Goal: Task Accomplishment & Management: Use online tool/utility

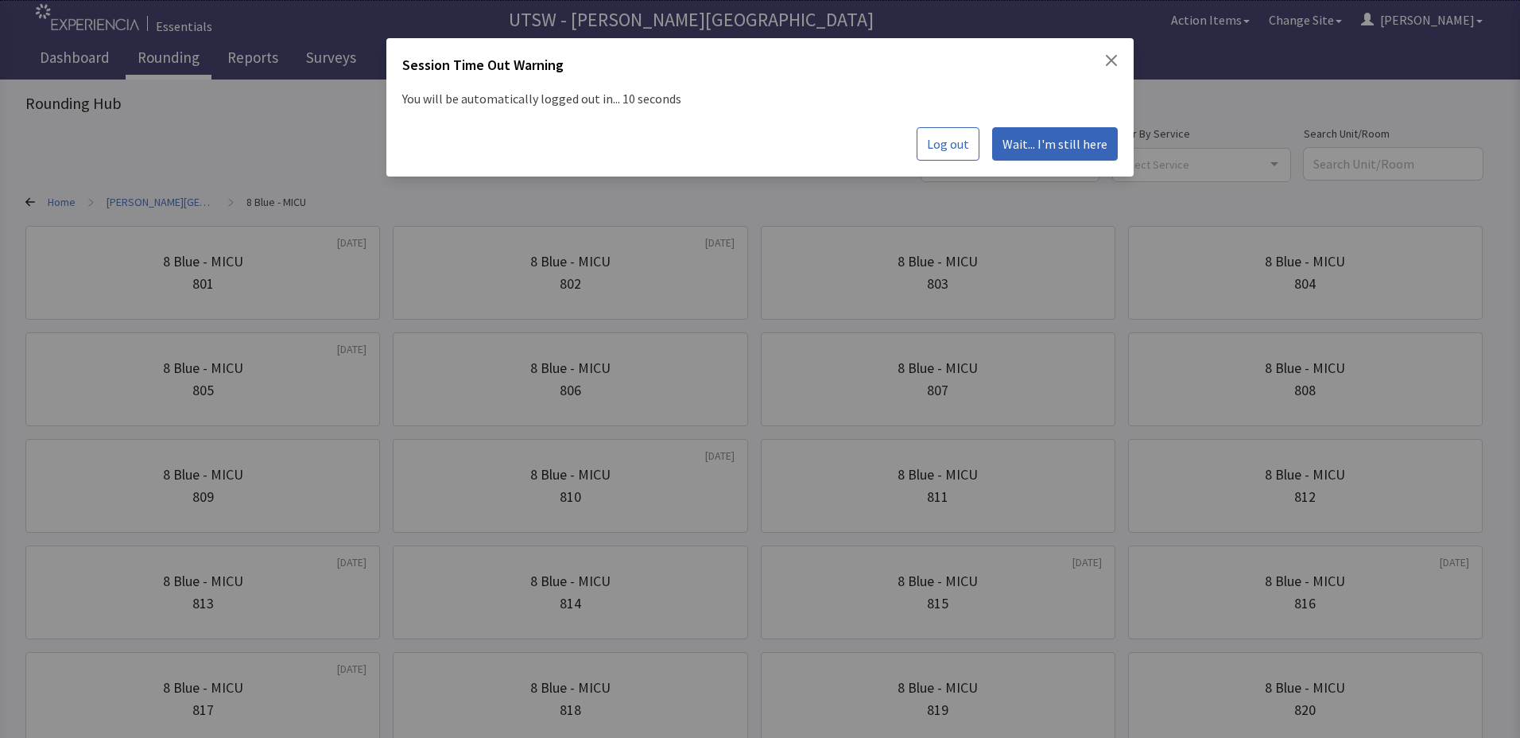
click at [1052, 300] on div "Session Time Out Warning You will be automatically logged out in... 10 seconds …" at bounding box center [760, 369] width 1520 height 738
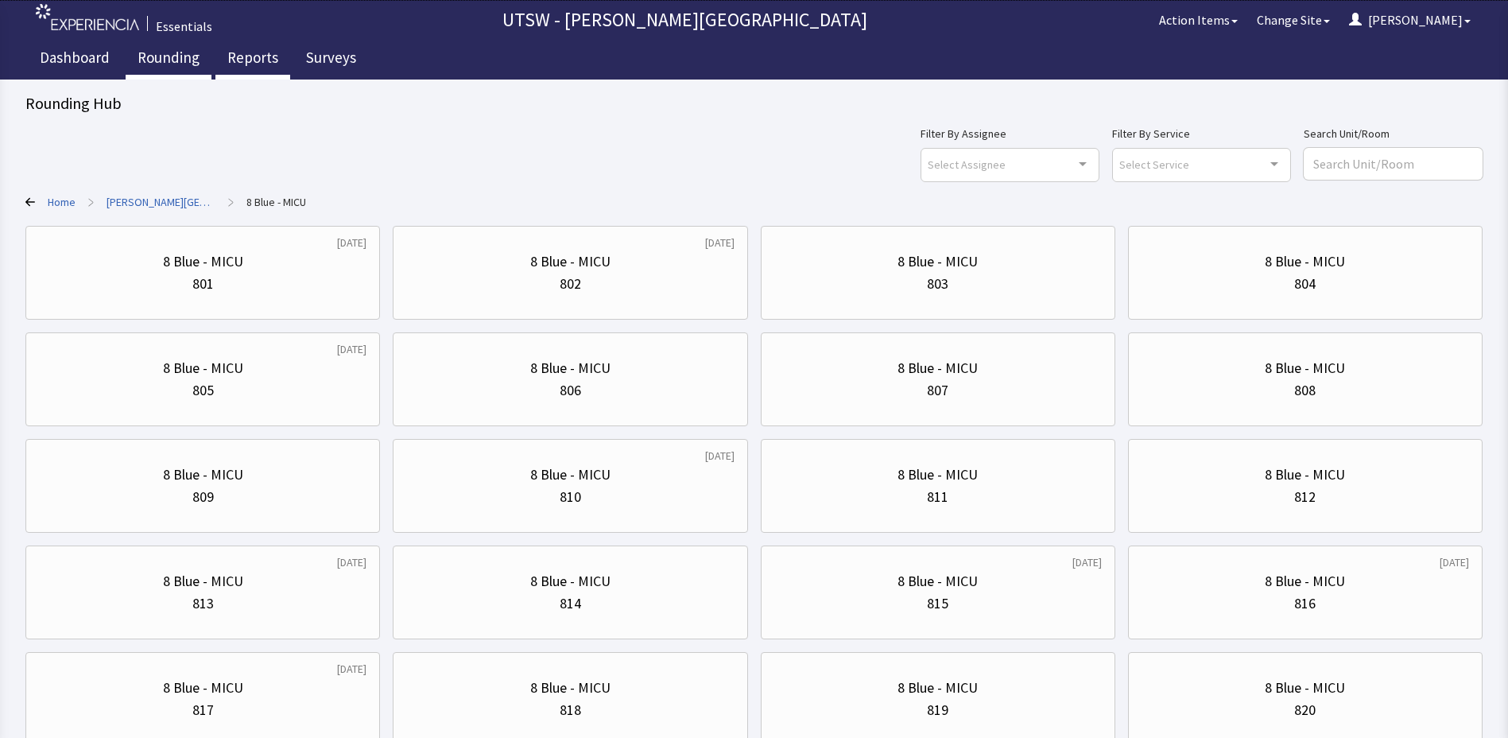
click at [250, 74] on link "Reports" at bounding box center [252, 60] width 75 height 40
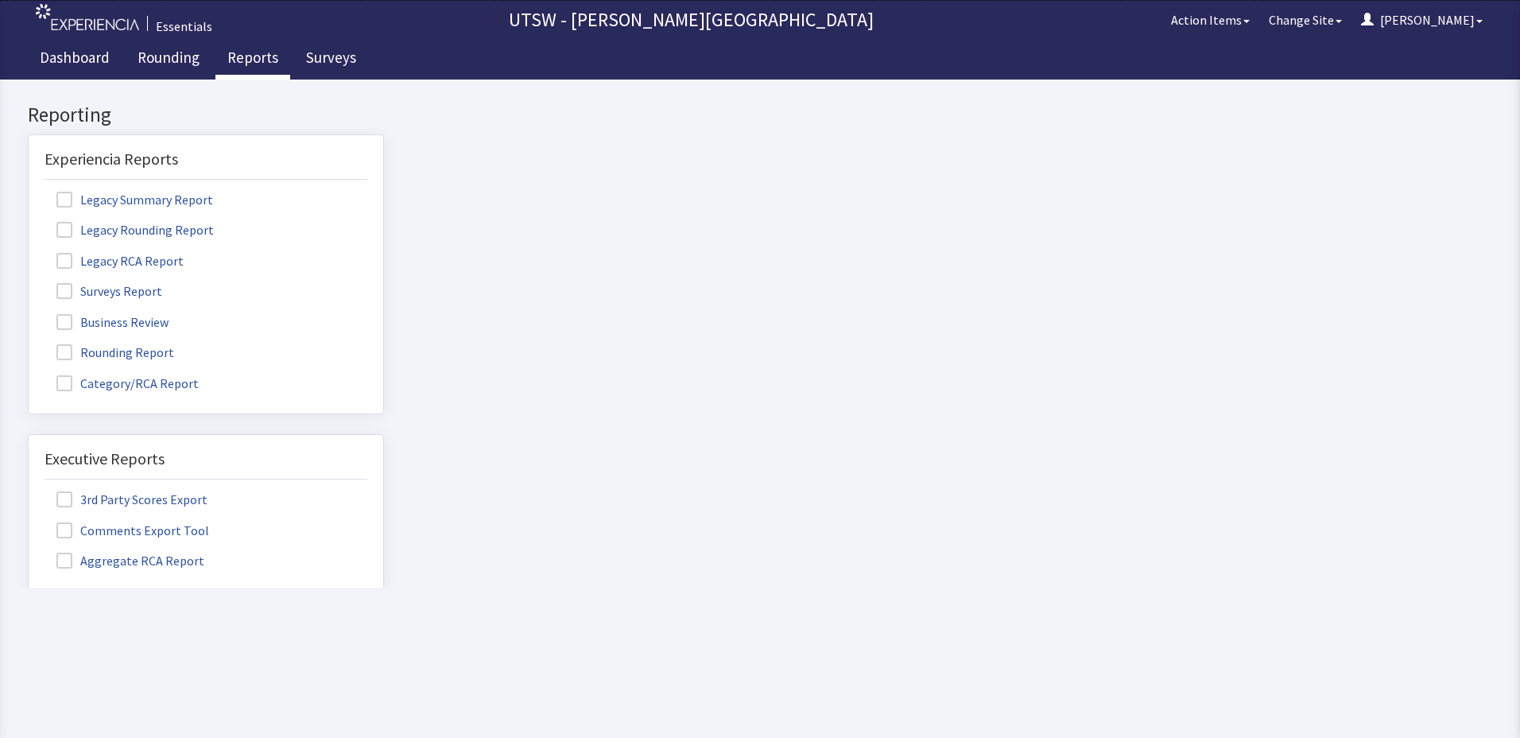
click at [106, 358] on label "Rounding Report" at bounding box center [117, 351] width 145 height 21
click at [29, 343] on input "Rounding Report" at bounding box center [29, 343] width 0 height 0
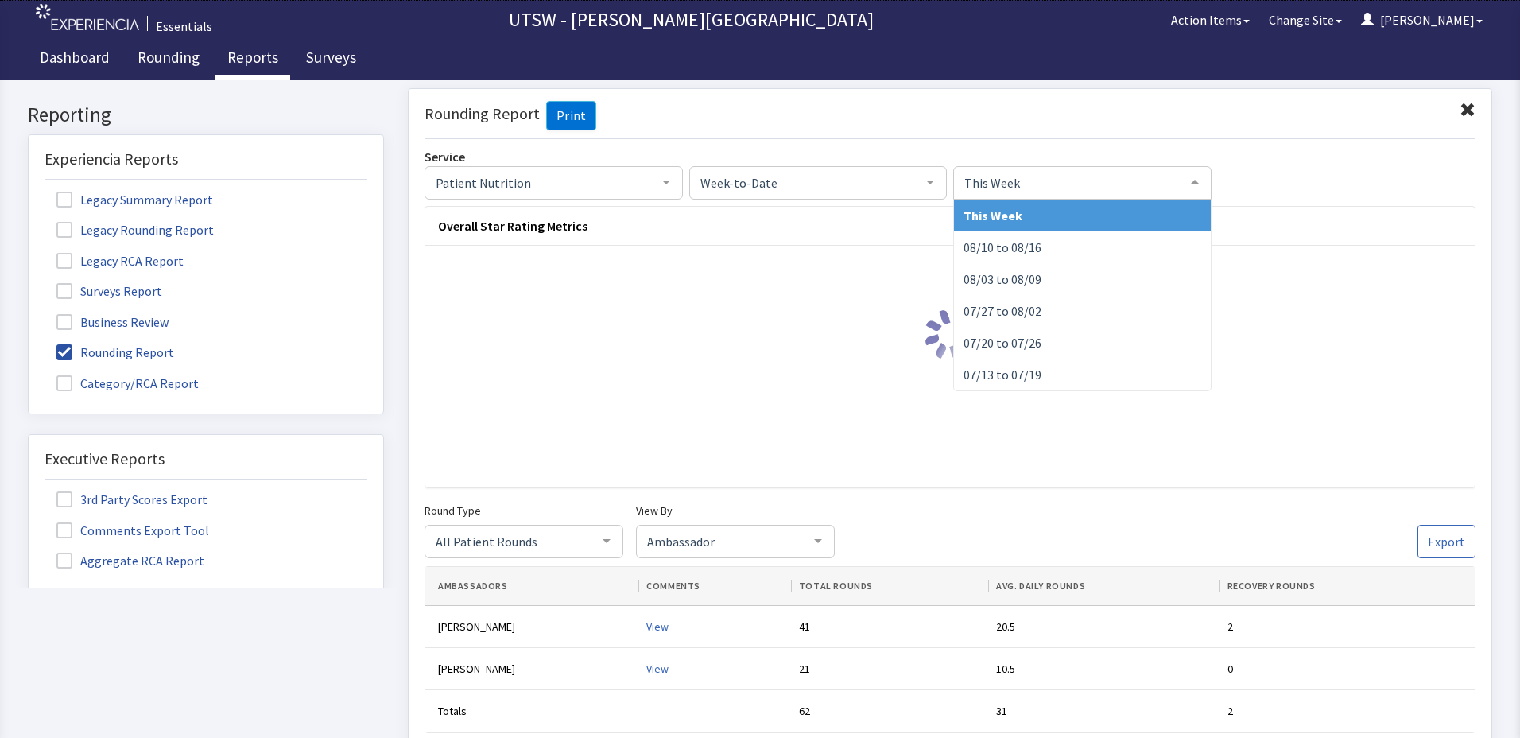
click span "This Week"
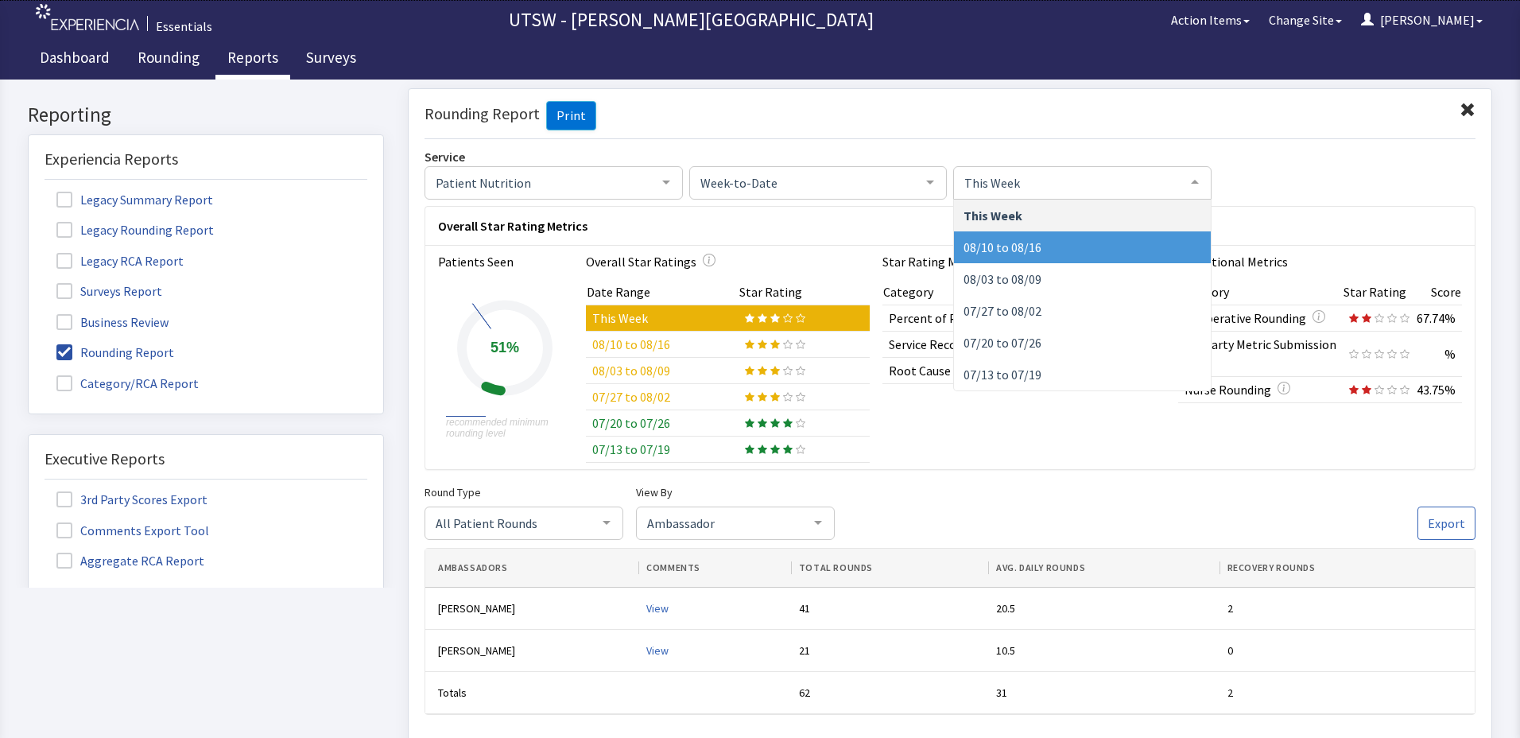
click at [984, 234] on span "08/10 to 08/16" at bounding box center [1082, 246] width 257 height 32
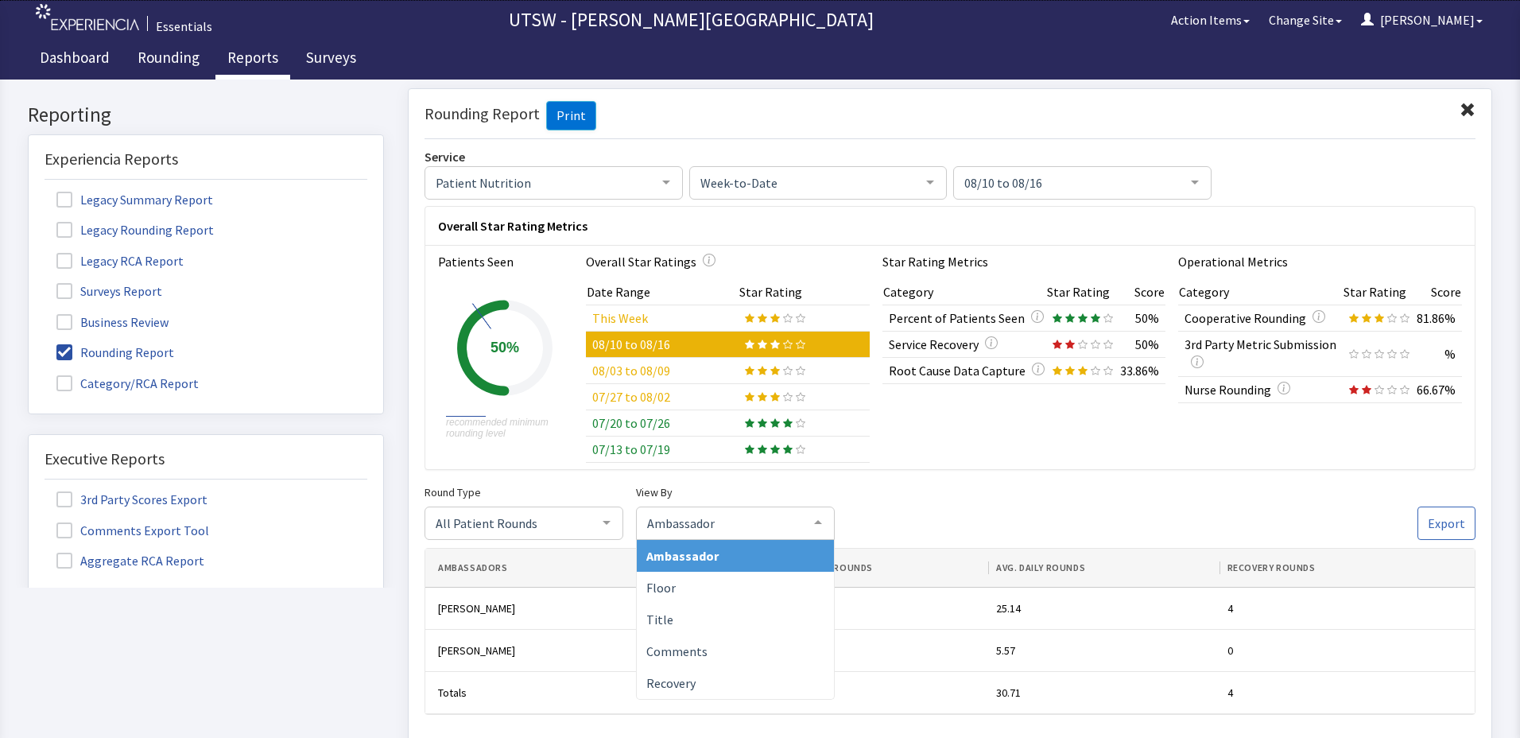
click div
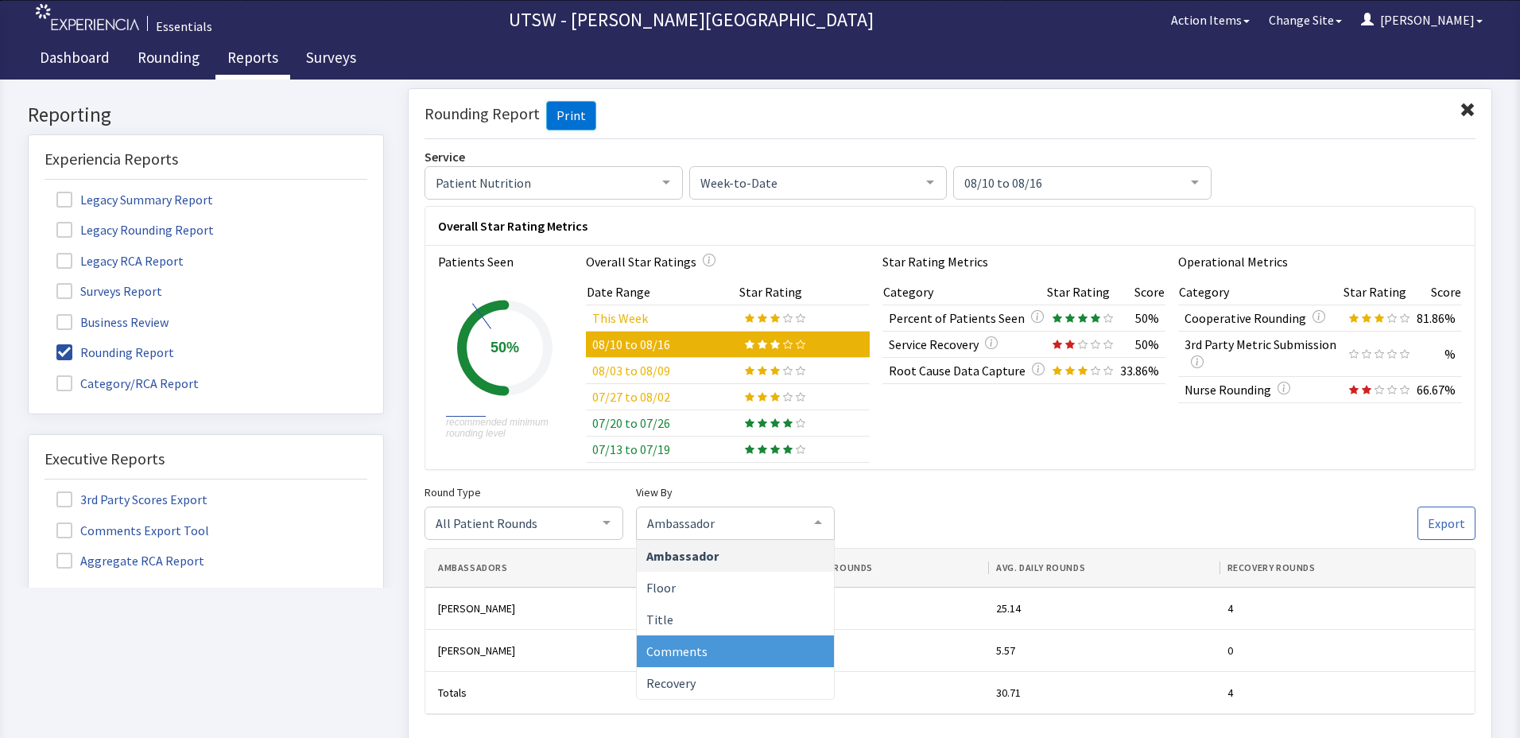
click span "Comments"
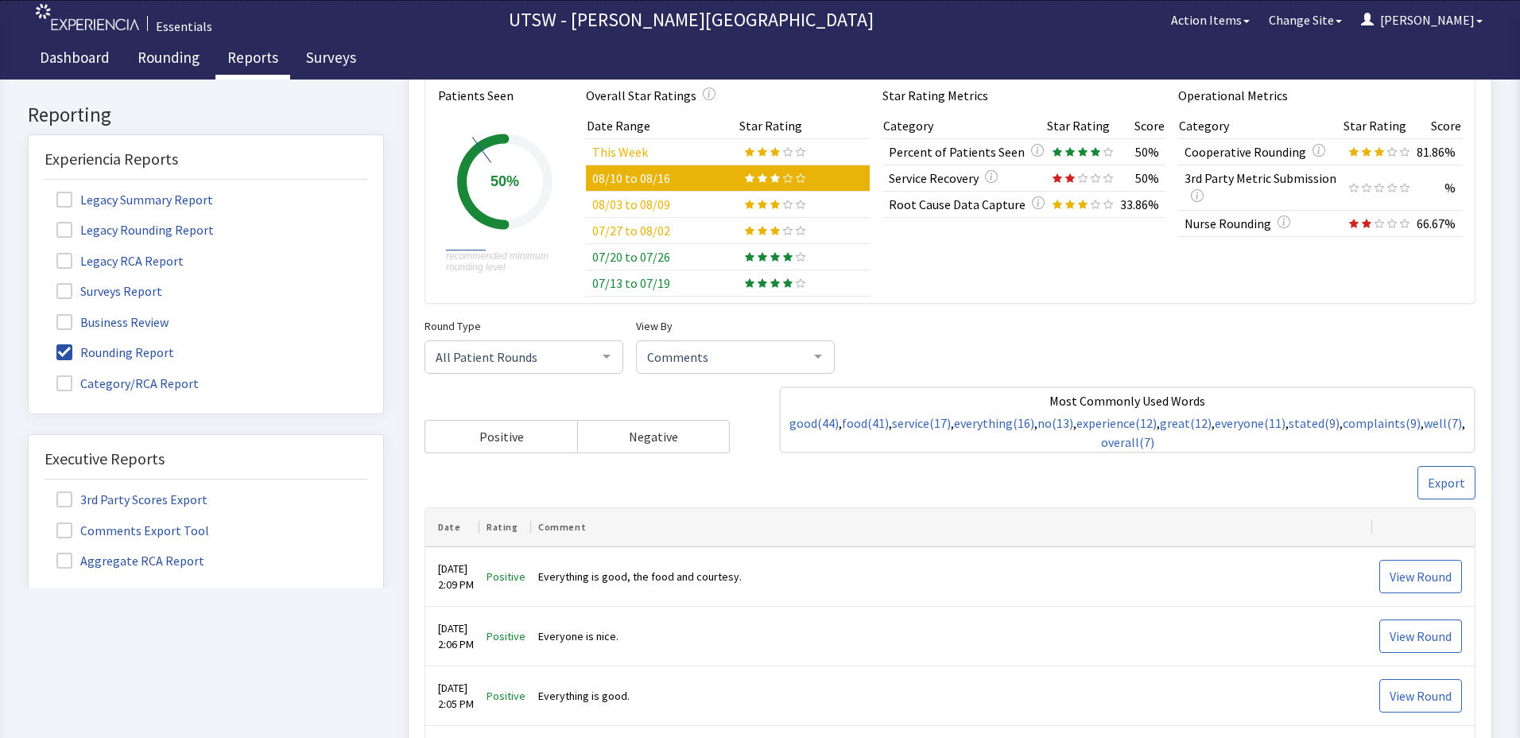
scroll to position [159, 0]
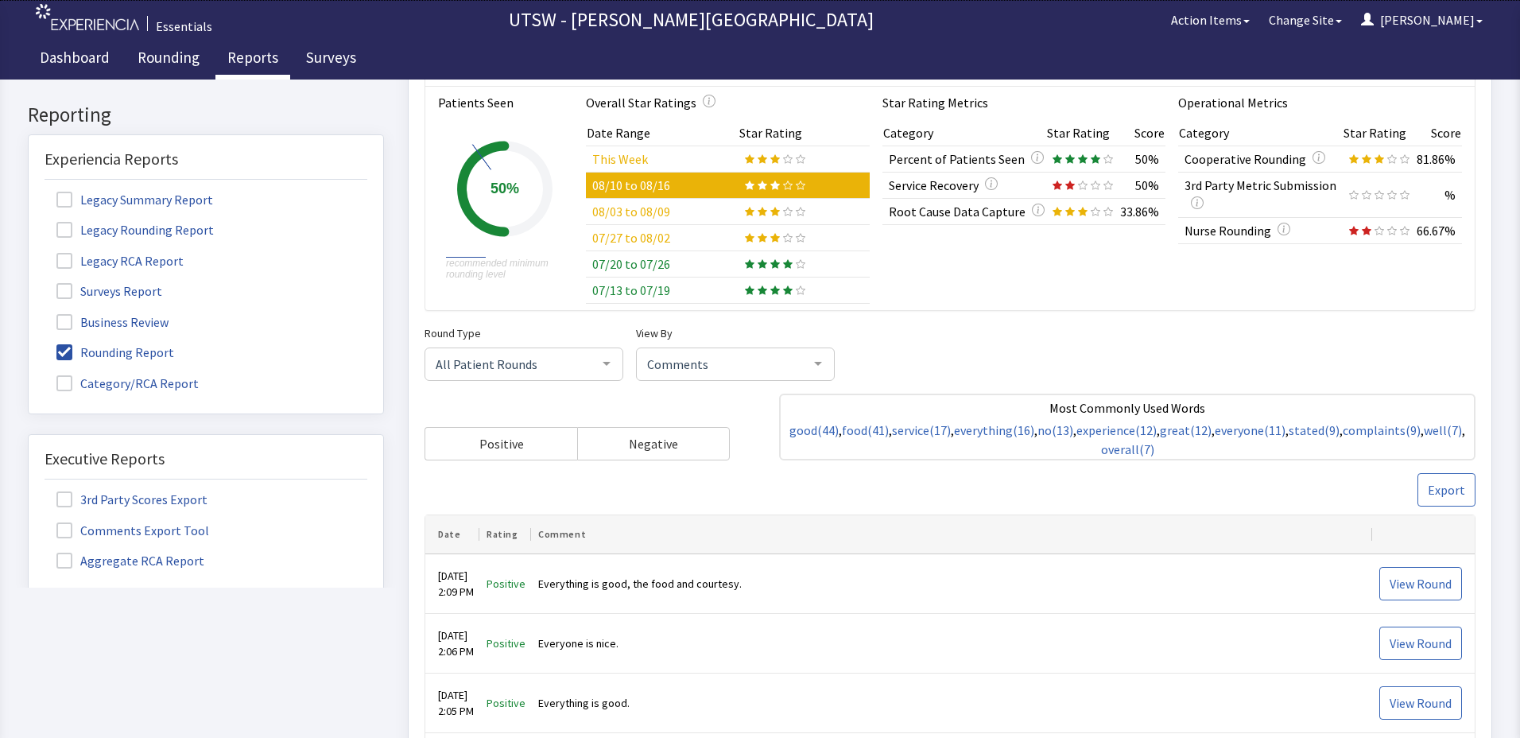
click at [1383, 488] on div "Round Type All Patient Rounds All Patient Rounds Nurse Rounds Purposeful Round …" at bounding box center [949, 414] width 1051 height 183
drag, startPoint x: 1383, startPoint y: 488, endPoint x: 1446, endPoint y: 478, distance: 64.3
click button "Export"
drag, startPoint x: 335, startPoint y: 615, endPoint x: 338, endPoint y: 604, distance: 11.6
click div "Reporting Experiencia Reports Legacy Summary Report Legacy Rounding Report Lega…"
